Goal: Use online tool/utility: Utilize a website feature to perform a specific function

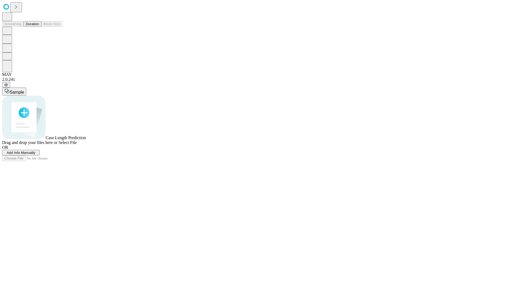
click at [39, 27] on button "Duration" at bounding box center [33, 24] width 18 height 6
click at [77, 145] on span "Select File" at bounding box center [67, 142] width 18 height 5
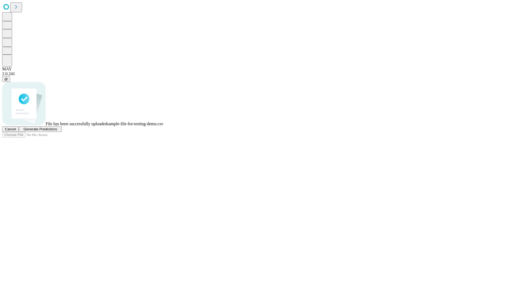
click at [57, 131] on span "Generate Predictions" at bounding box center [40, 129] width 34 height 4
